Goal: Share content: Share content

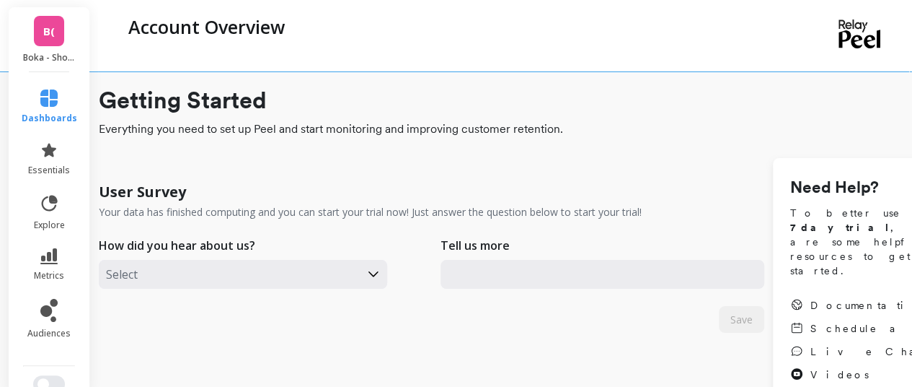
click at [45, 35] on span "B(" at bounding box center [49, 31] width 12 height 17
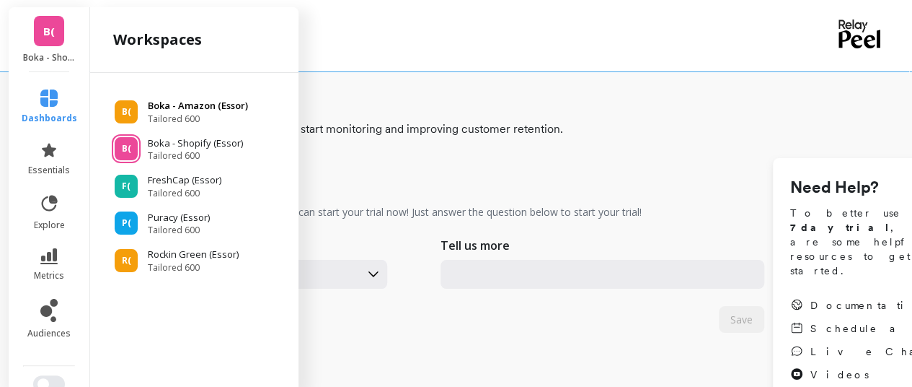
click at [164, 106] on p "Boka - Amazon (Essor)" at bounding box center [198, 106] width 100 height 14
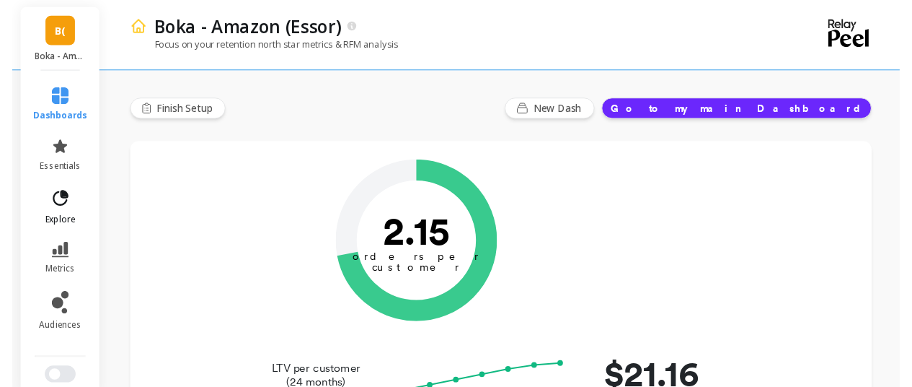
scroll to position [144, 0]
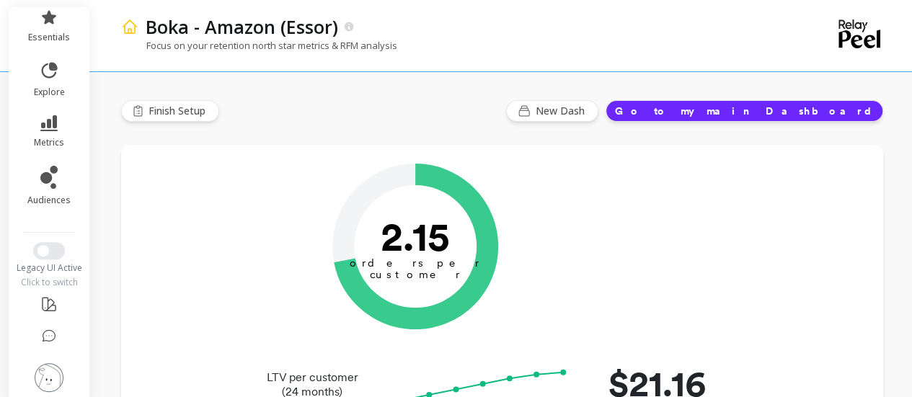
click at [46, 370] on img at bounding box center [49, 377] width 29 height 29
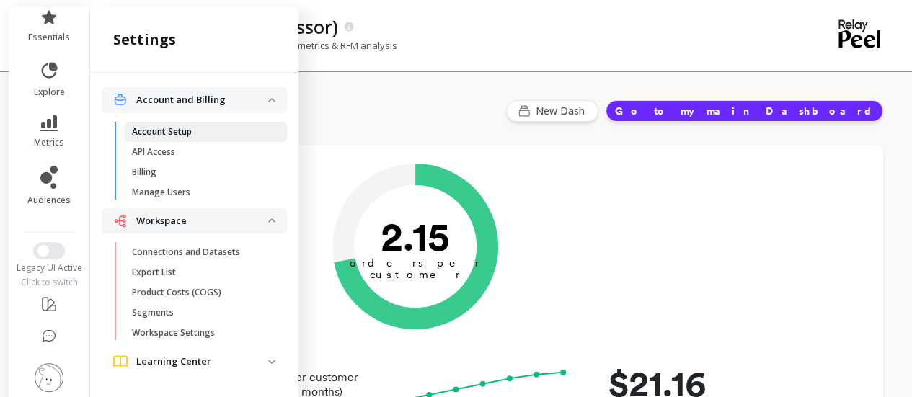
click at [192, 133] on span "Account Setup" at bounding box center [201, 132] width 138 height 12
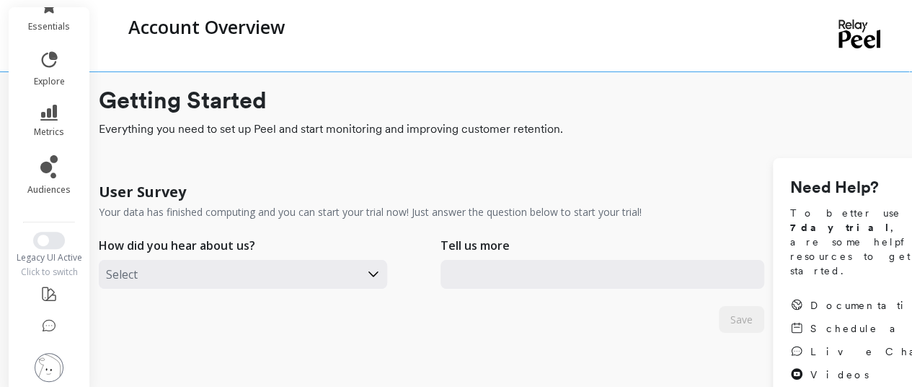
click at [46, 372] on img at bounding box center [49, 367] width 29 height 29
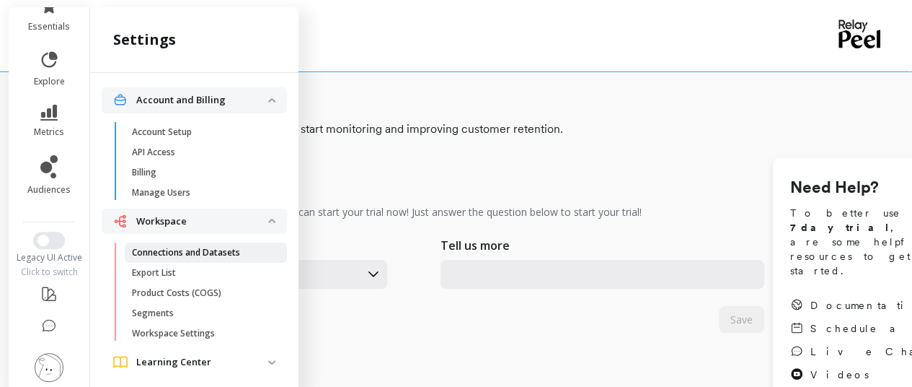
click at [176, 257] on link "Connections and Datasets" at bounding box center [206, 252] width 162 height 20
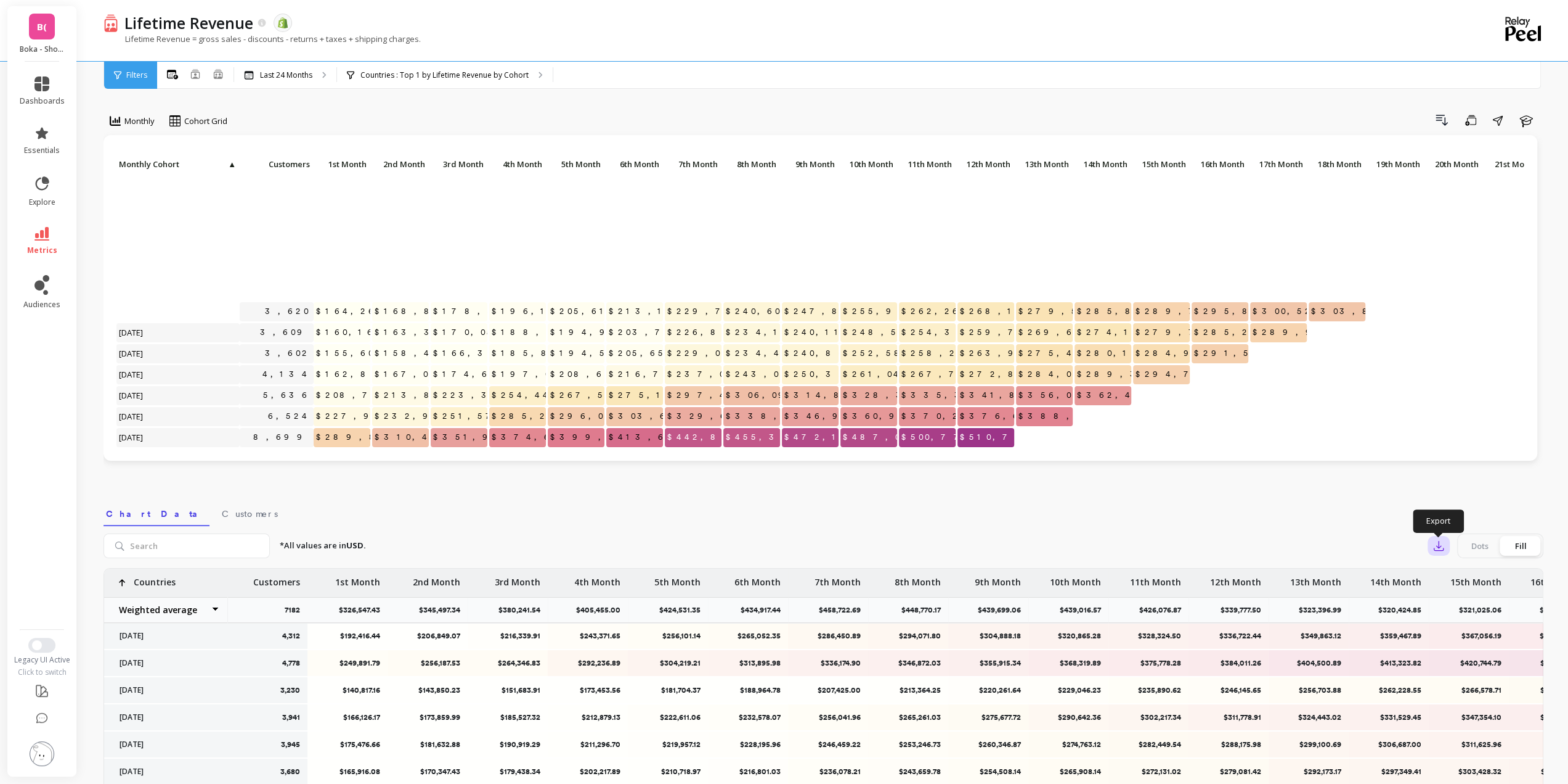
scroll to position [185, 0]
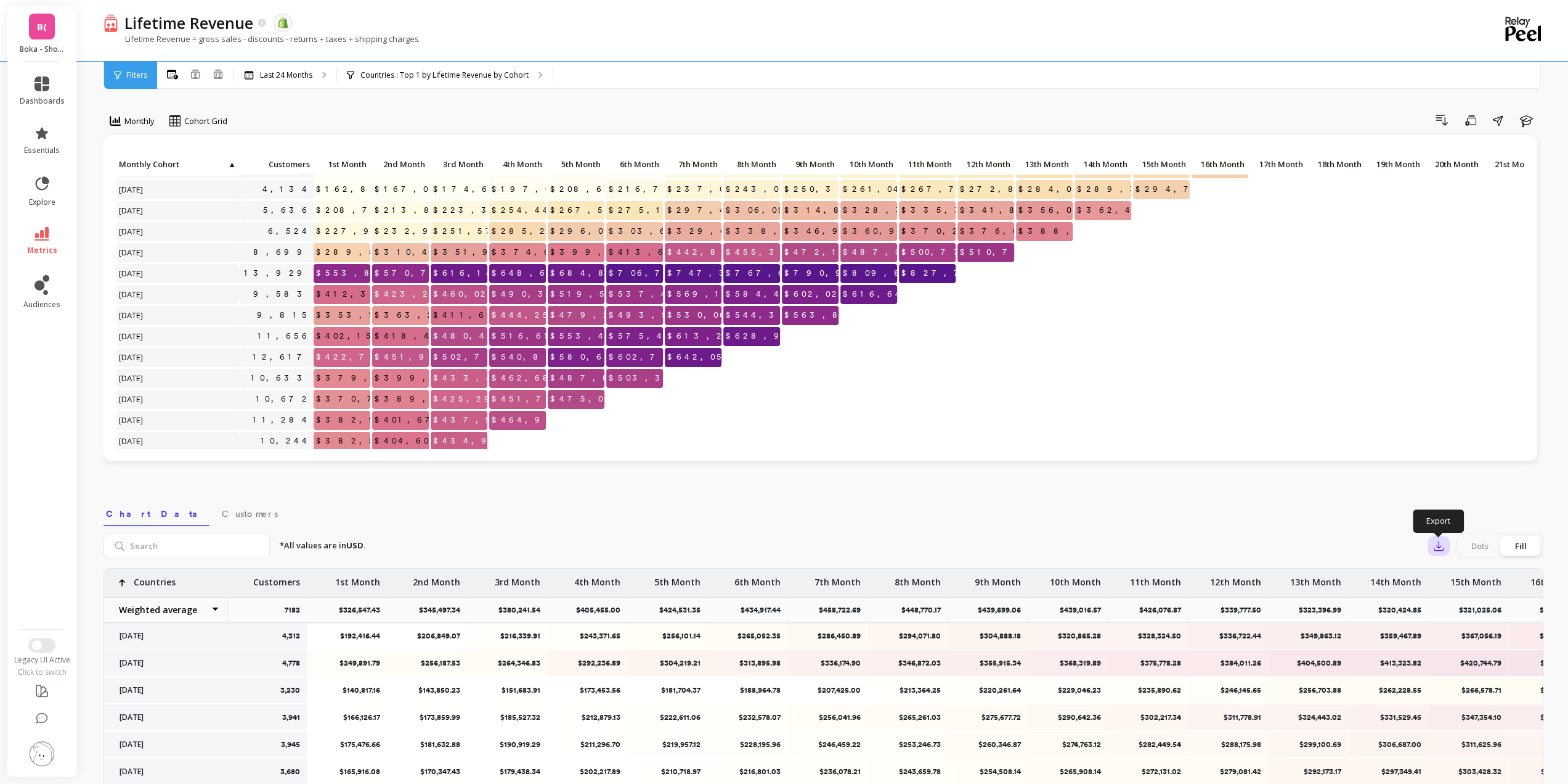
click at [1439, 542] on icon "button" at bounding box center [1439, 545] width 12 height 12
click at [430, 78] on p "Countries : Top 1 by Lifetime Revenue by Cohort" at bounding box center [444, 75] width 168 height 10
click at [1442, 548] on icon "button" at bounding box center [1439, 545] width 12 height 12
click at [1465, 622] on span "Google Sheets" at bounding box center [1482, 624] width 57 height 12
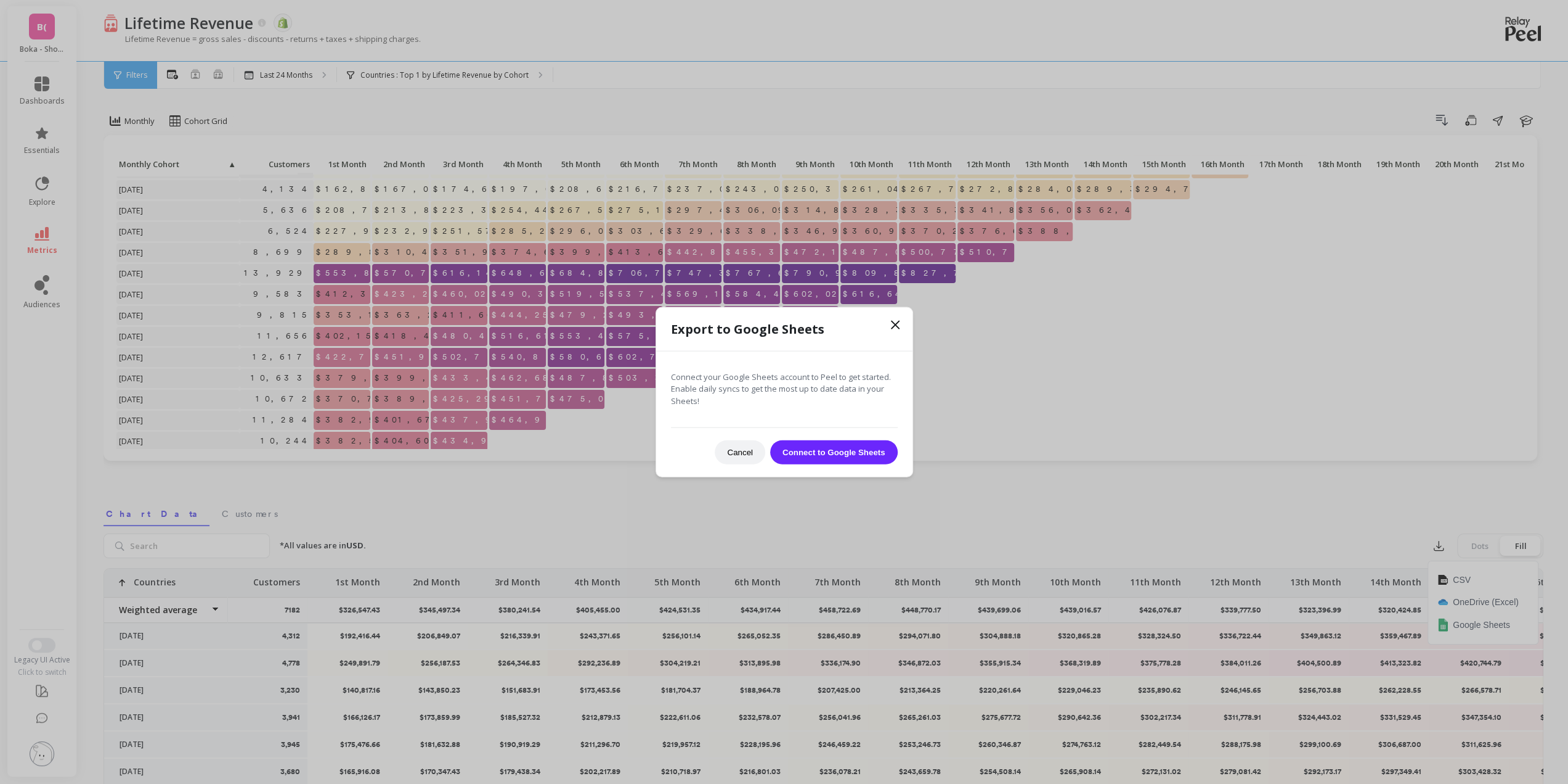
click at [824, 448] on button "Connect to Google Sheets" at bounding box center [833, 452] width 127 height 24
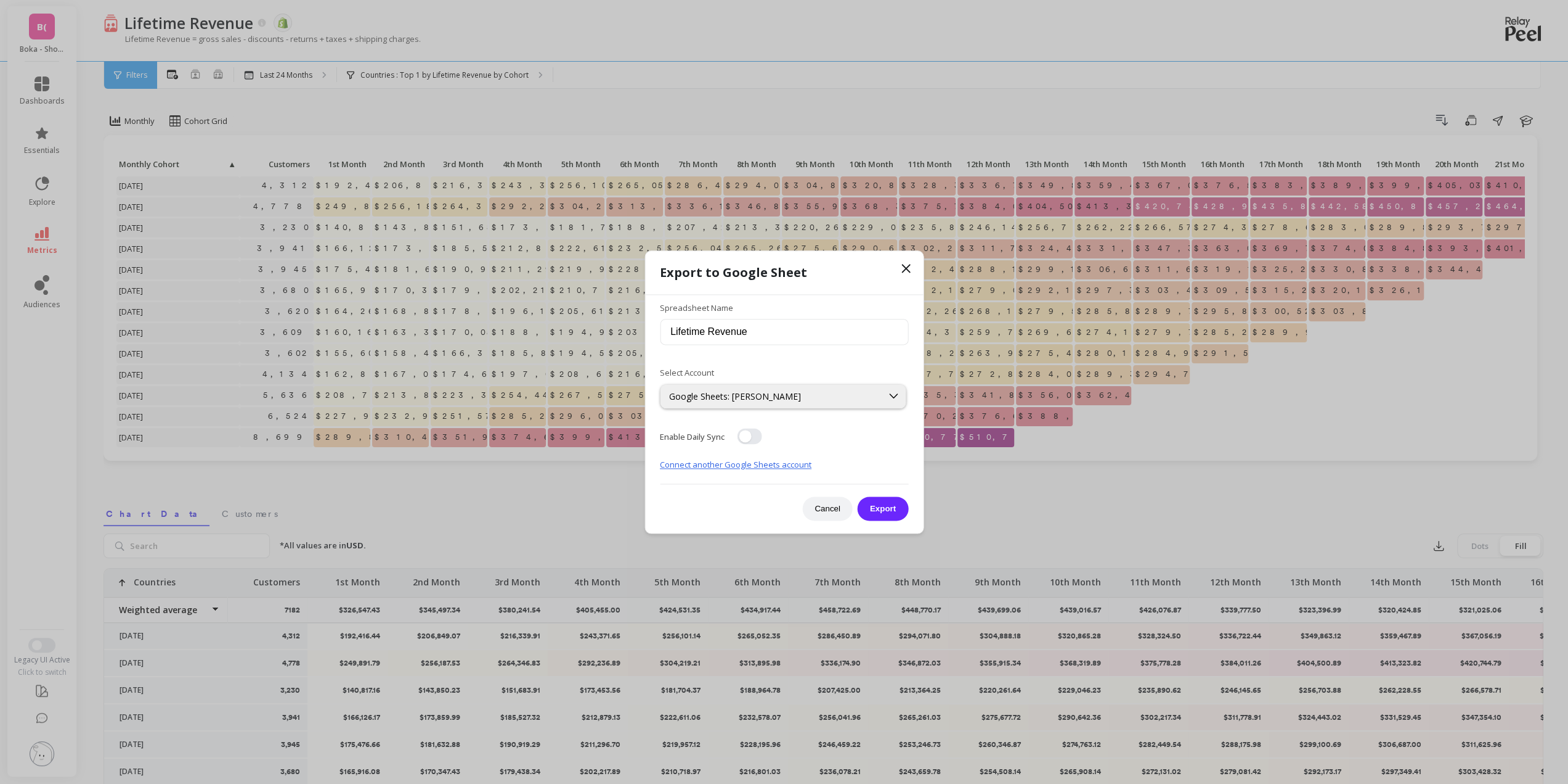
click at [909, 264] on icon at bounding box center [906, 268] width 8 height 8
